Goal: Transaction & Acquisition: Purchase product/service

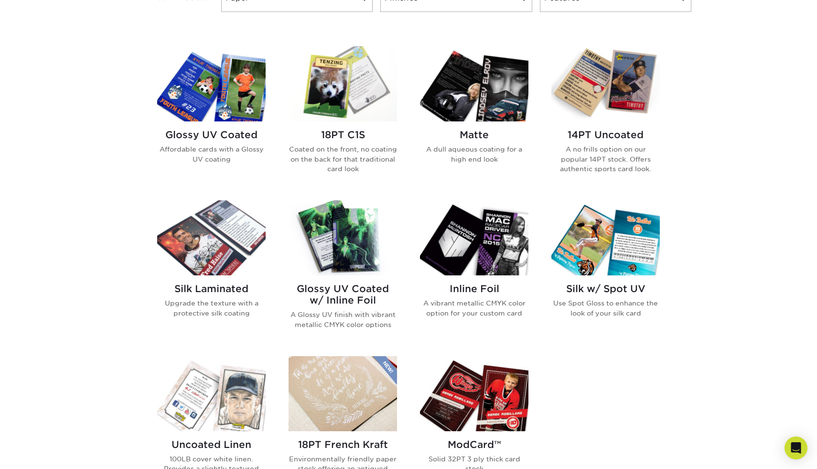
scroll to position [432, 0]
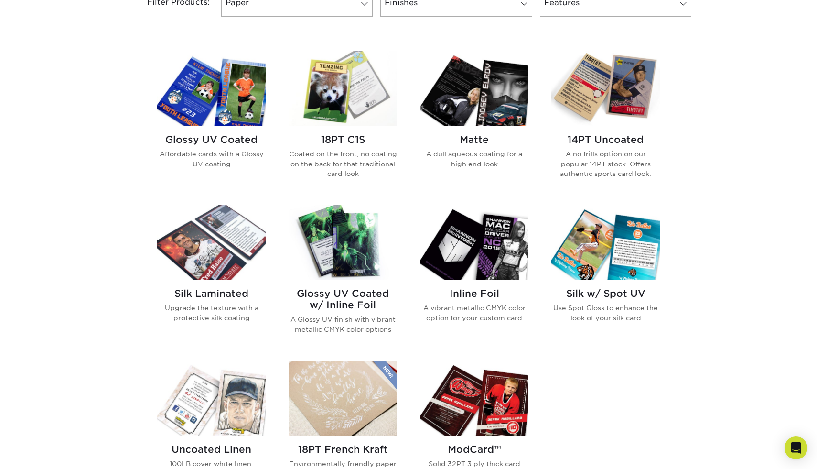
click at [232, 95] on img at bounding box center [211, 88] width 108 height 75
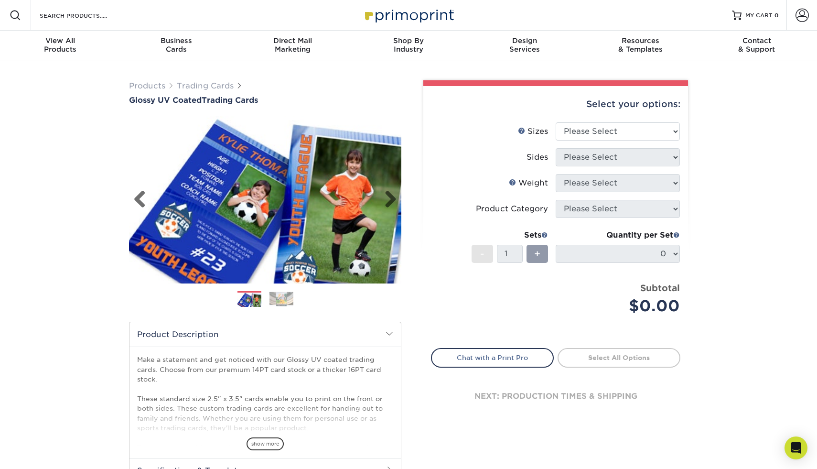
scroll to position [22, 0]
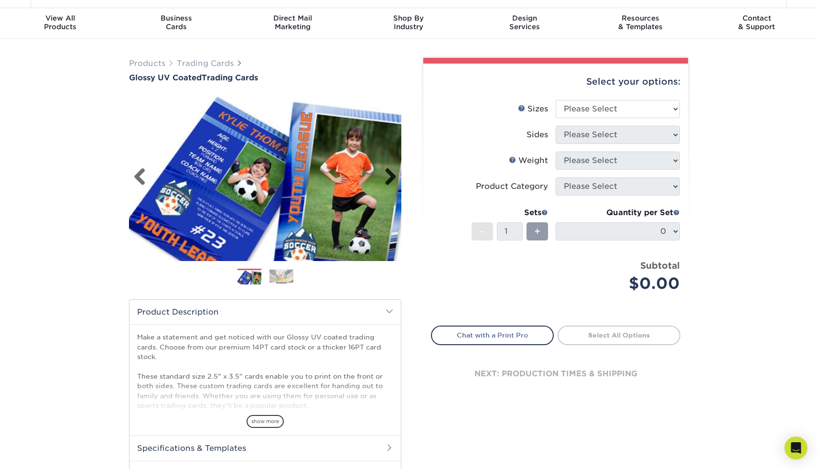
click at [392, 181] on link "Next" at bounding box center [386, 177] width 19 height 19
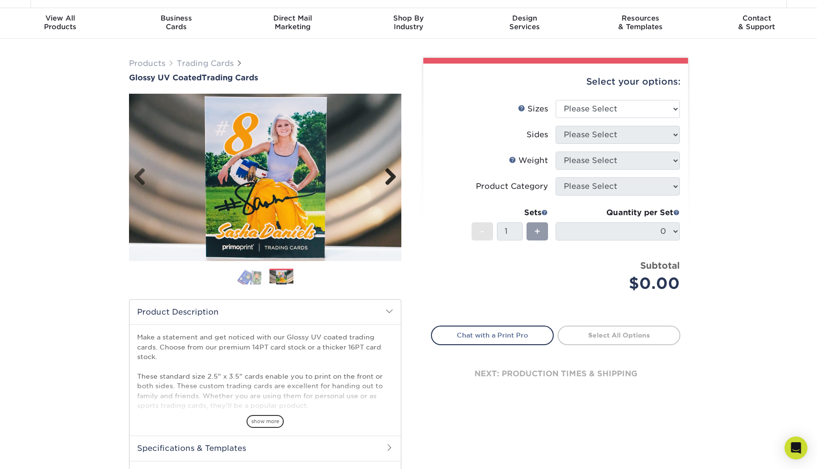
click at [392, 181] on link "Next" at bounding box center [386, 177] width 19 height 19
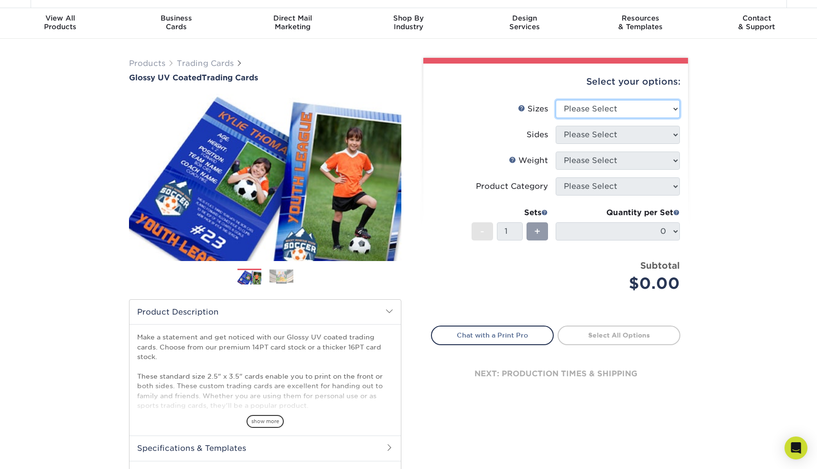
click at [665, 109] on select "Please Select 2.5" x 3.5"" at bounding box center [618, 109] width 124 height 18
select select "2.50x3.50"
click at [556, 100] on select "Please Select 2.5" x 3.5"" at bounding box center [618, 109] width 124 height 18
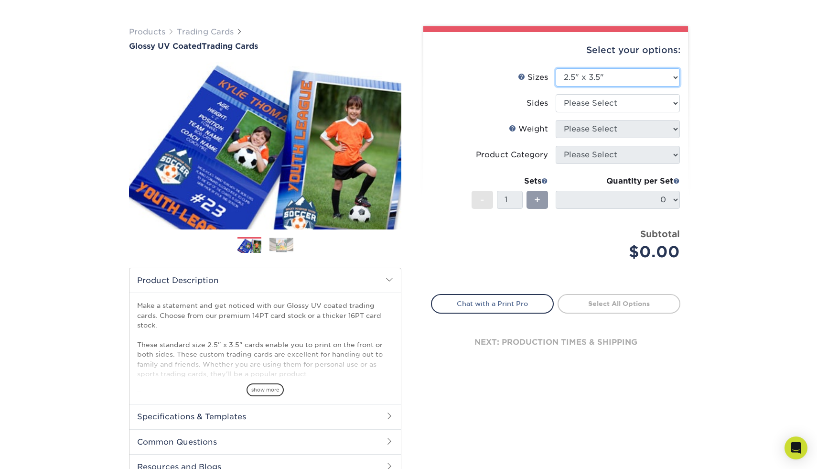
scroll to position [0, 0]
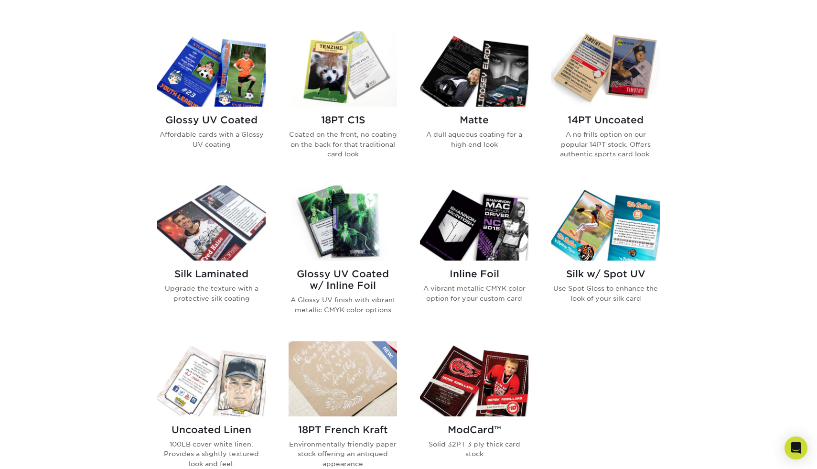
scroll to position [452, 0]
click at [220, 246] on img at bounding box center [211, 222] width 108 height 75
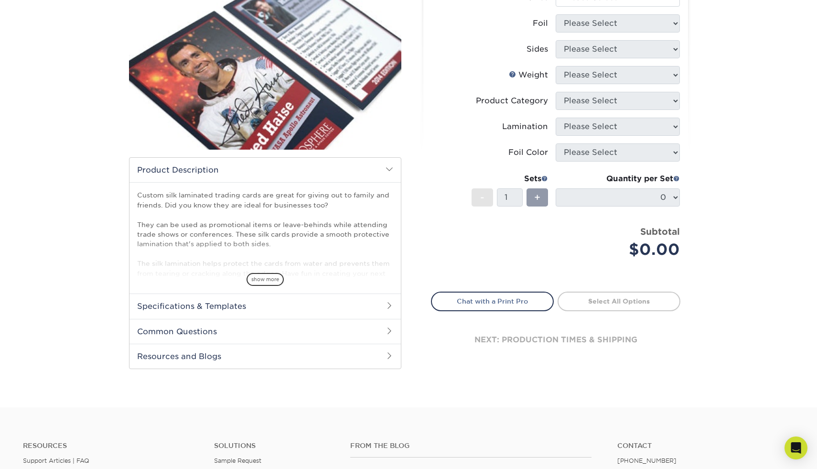
scroll to position [139, 0]
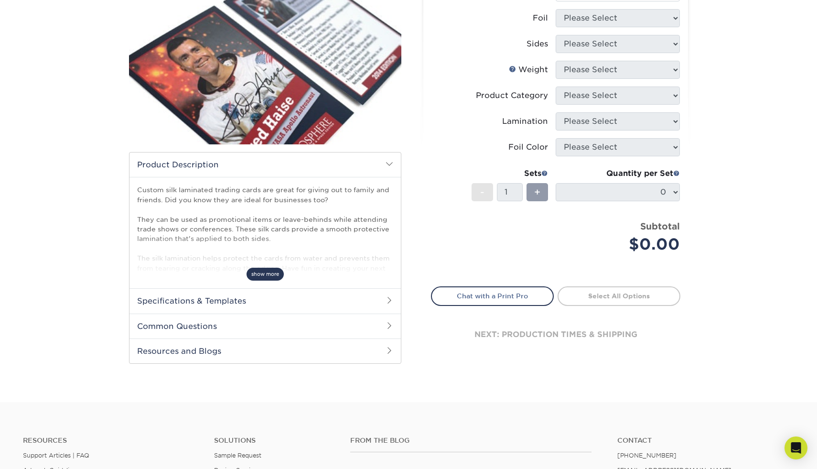
click at [259, 271] on span "show more" at bounding box center [265, 274] width 37 height 13
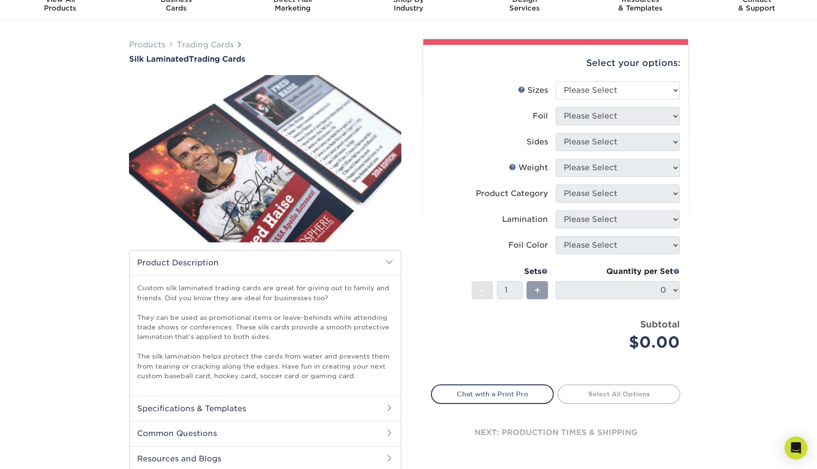
scroll to position [25, 0]
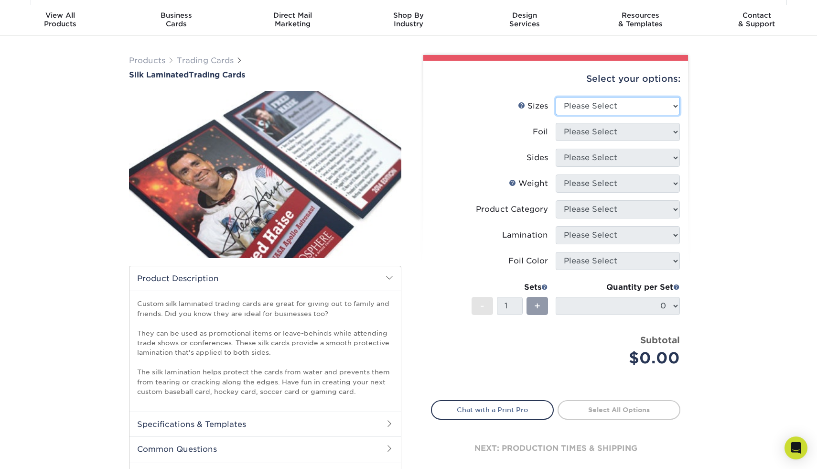
click at [665, 106] on select "Please Select 2.5" x 3.5"" at bounding box center [618, 106] width 124 height 18
select select "2.50x3.50"
click at [556, 97] on select "Please Select 2.5" x 3.5"" at bounding box center [618, 106] width 124 height 18
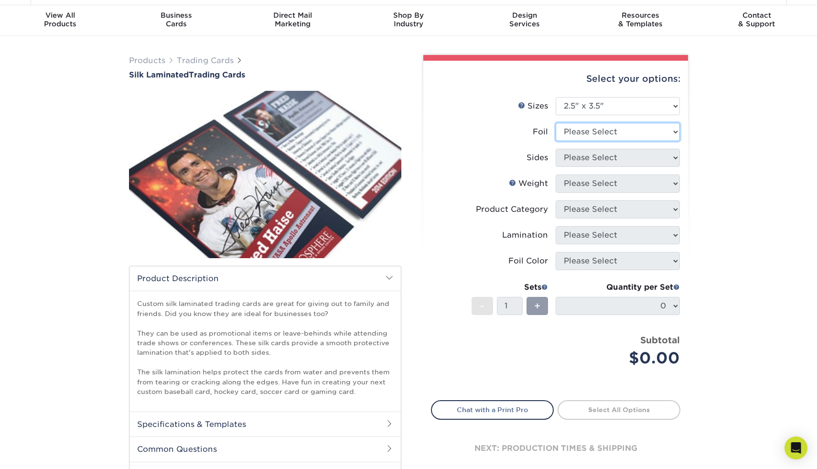
click at [673, 132] on select "Please Select No Yes" at bounding box center [618, 132] width 124 height 18
select select "0"
click at [556, 123] on select "Please Select No Yes" at bounding box center [618, 132] width 124 height 18
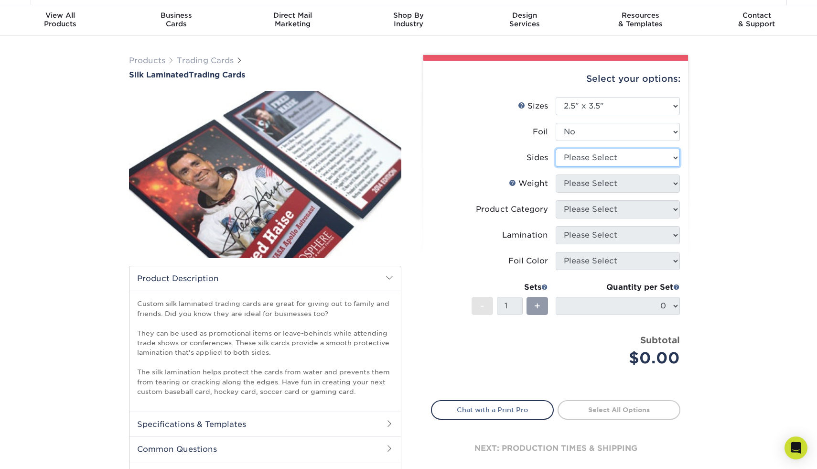
click at [669, 162] on select "Please Select Print Both Sides Print Front Only" at bounding box center [618, 158] width 124 height 18
select select "13abbda7-1d64-4f25-8bb2-c179b224825d"
click at [556, 149] on select "Please Select Print Both Sides Print Front Only" at bounding box center [618, 158] width 124 height 18
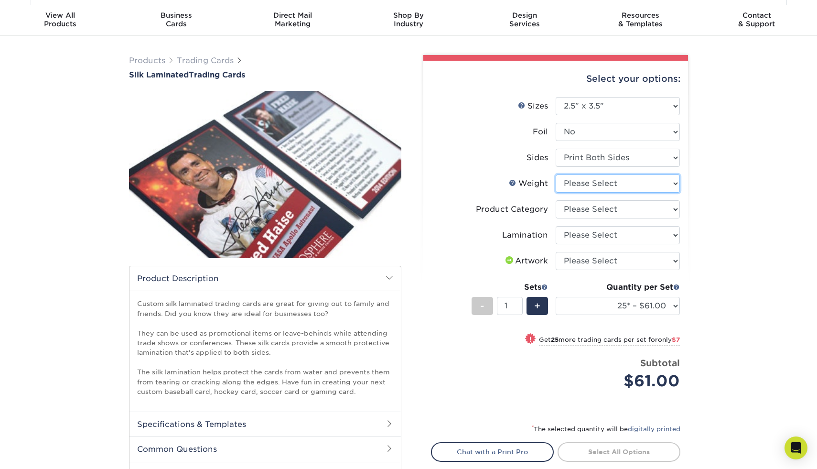
click at [670, 183] on select "Please Select 16PT" at bounding box center [618, 183] width 124 height 18
select select "16PT"
click at [556, 174] on select "Please Select 16PT" at bounding box center [618, 183] width 124 height 18
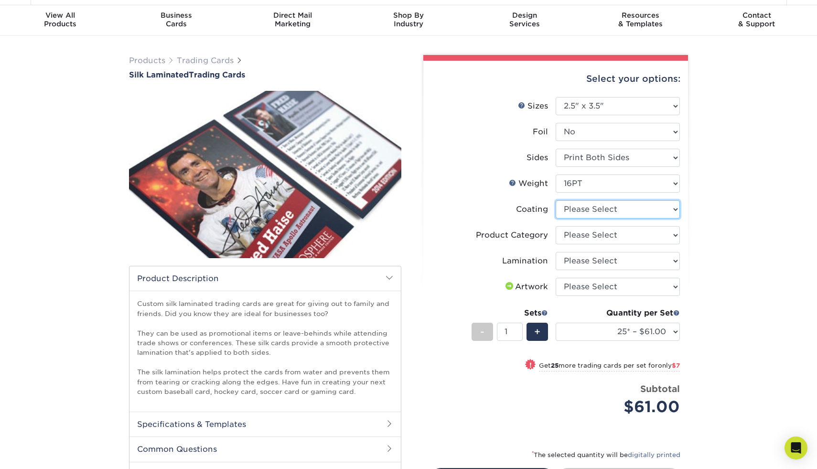
click at [676, 212] on select at bounding box center [618, 209] width 124 height 18
click at [556, 200] on select at bounding box center [618, 209] width 124 height 18
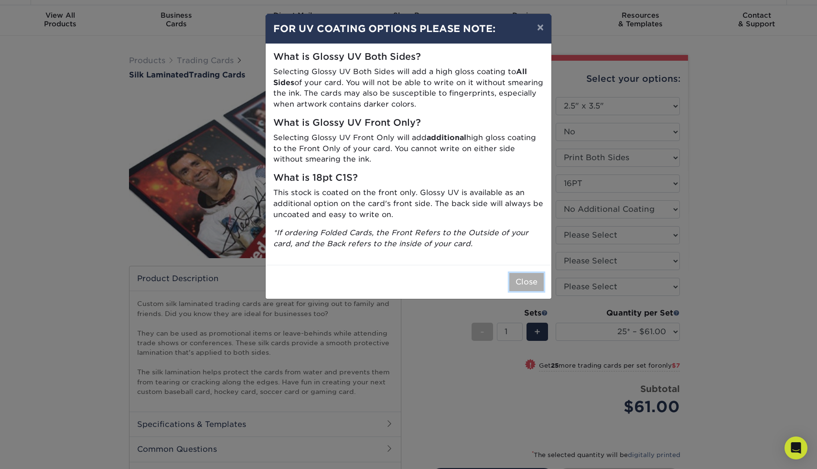
click at [528, 288] on button "Close" at bounding box center [526, 282] width 34 height 18
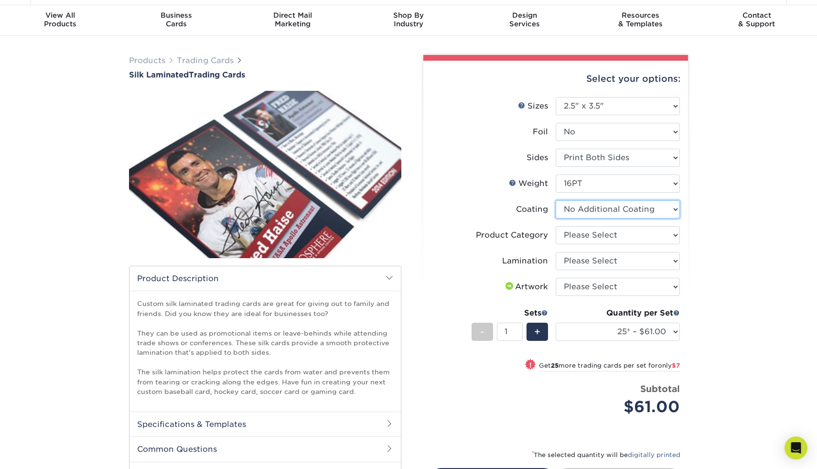
click at [614, 216] on select at bounding box center [618, 209] width 124 height 18
select select "-1"
click at [556, 200] on select at bounding box center [618, 209] width 124 height 18
select select
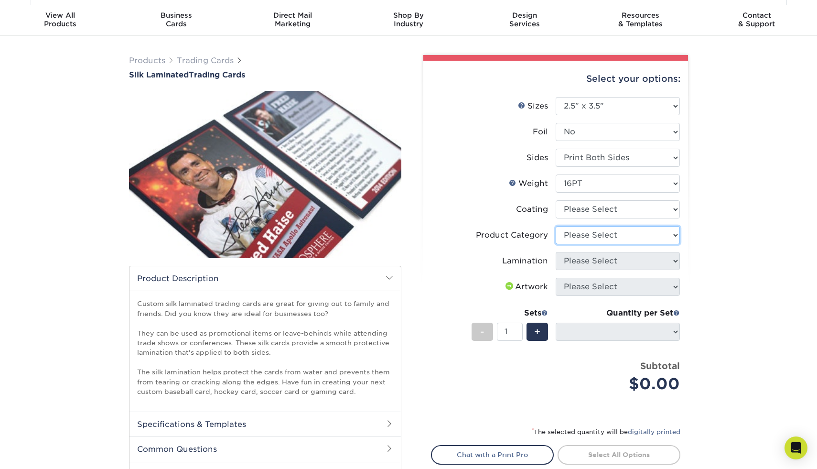
click at [656, 234] on select "Please Select Trading Cards" at bounding box center [618, 235] width 124 height 18
select select "c2f9bce9-36c2-409d-b101-c29d9d031e18"
click at [556, 226] on select "Please Select Trading Cards" at bounding box center [618, 235] width 124 height 18
click at [658, 262] on select "Please Select Silk" at bounding box center [618, 261] width 124 height 18
select select "ccacb42f-45f7-42d3-bbd3-7c8421cf37f0"
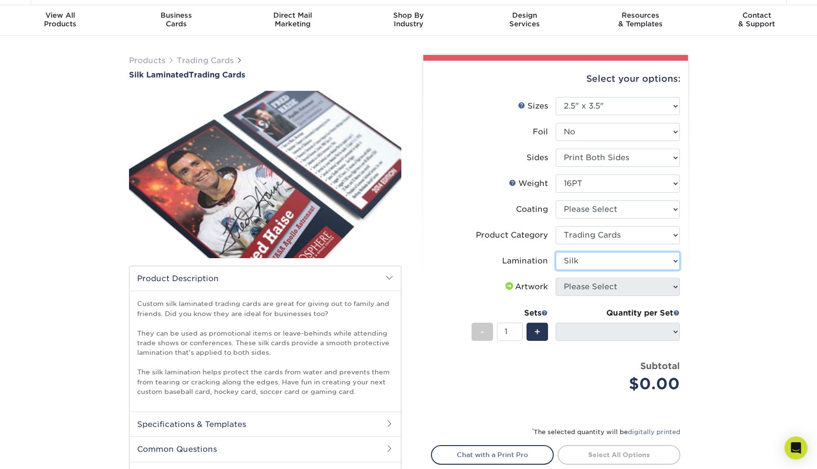
click at [556, 252] on select "Please Select Silk" at bounding box center [618, 261] width 124 height 18
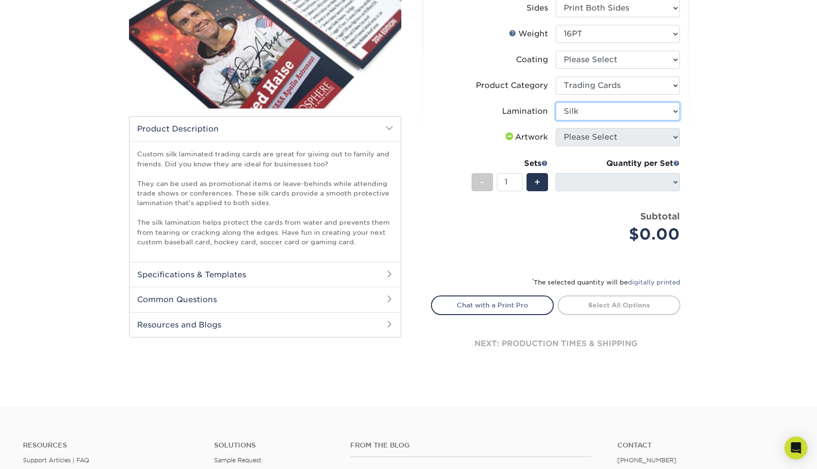
scroll to position [177, 0]
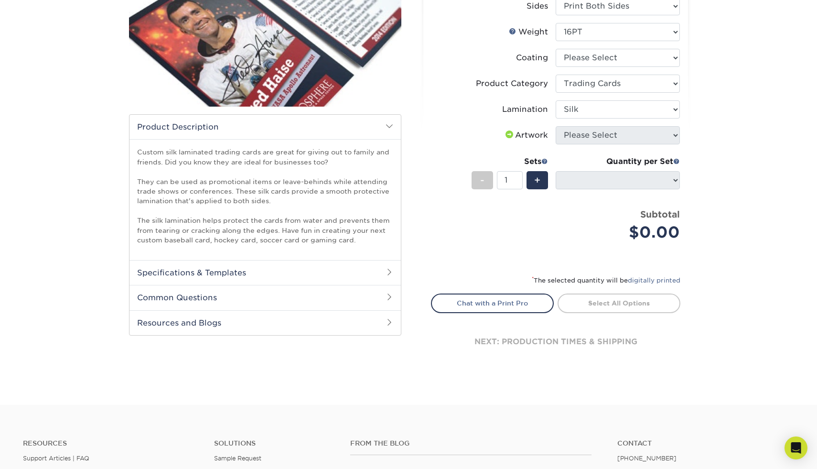
click at [390, 296] on span at bounding box center [390, 297] width 8 height 8
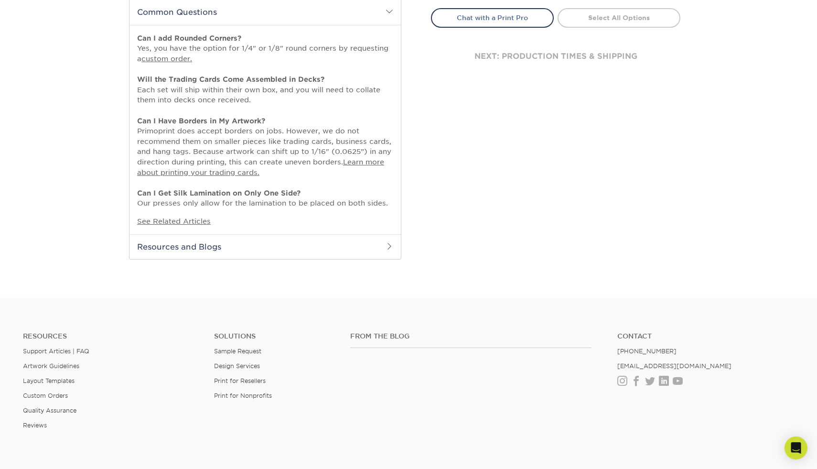
scroll to position [463, 0]
click at [389, 243] on span at bounding box center [390, 245] width 8 height 8
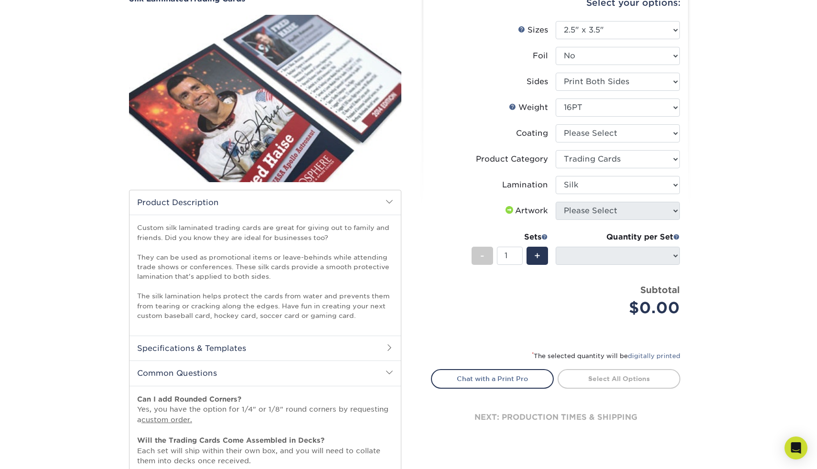
scroll to position [0, 0]
